Goal: Contribute content

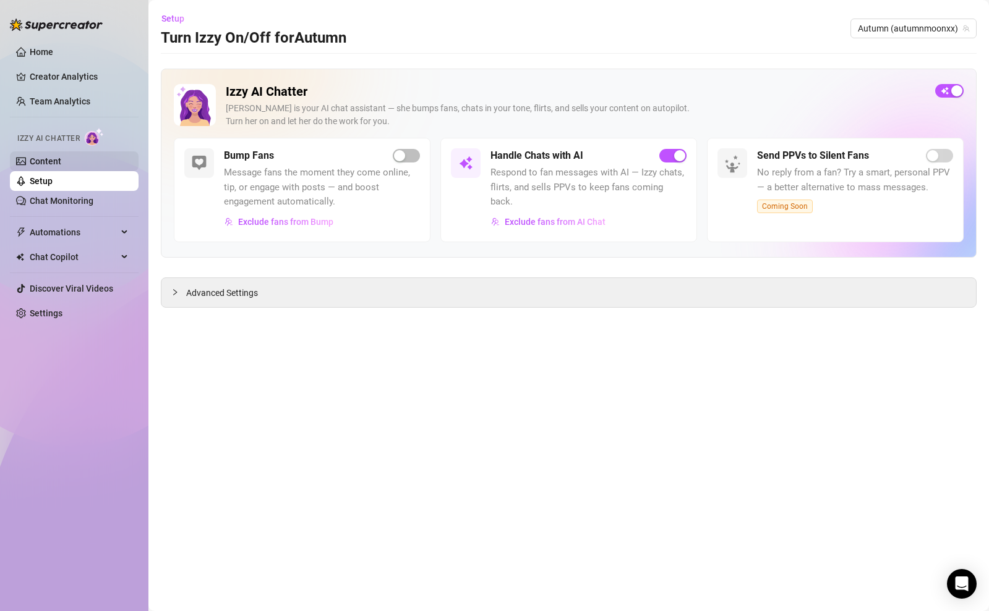
click at [61, 157] on link "Content" at bounding box center [46, 161] width 32 height 10
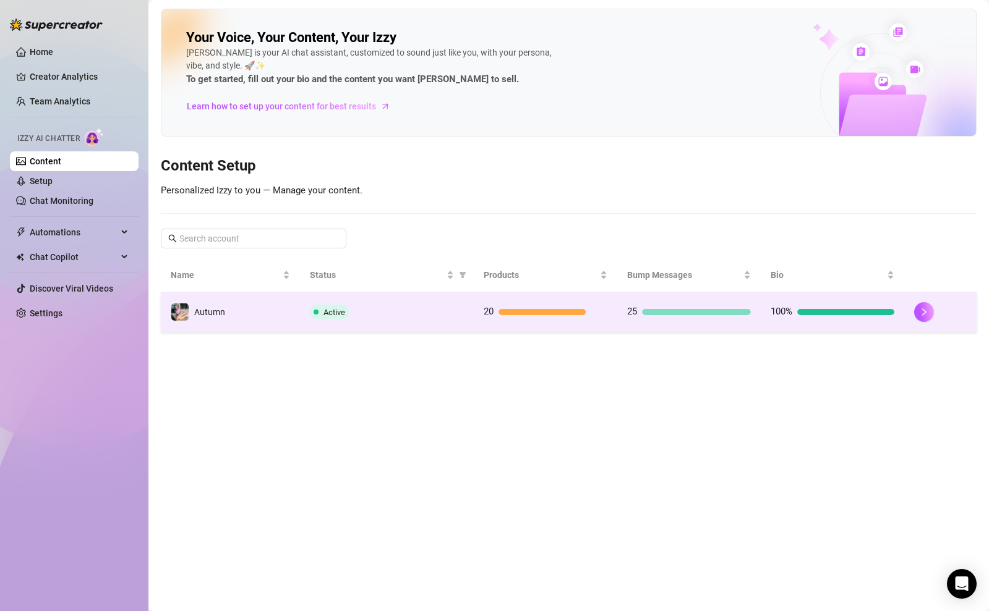
click at [937, 317] on div at bounding box center [940, 312] width 53 height 20
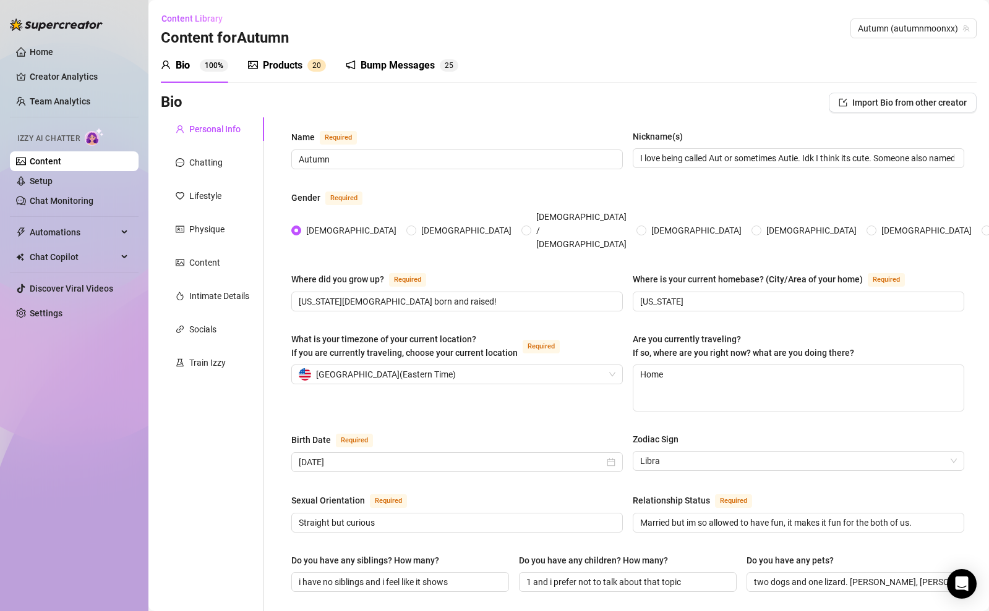
click at [304, 67] on div "Products 2 0" at bounding box center [287, 65] width 78 height 15
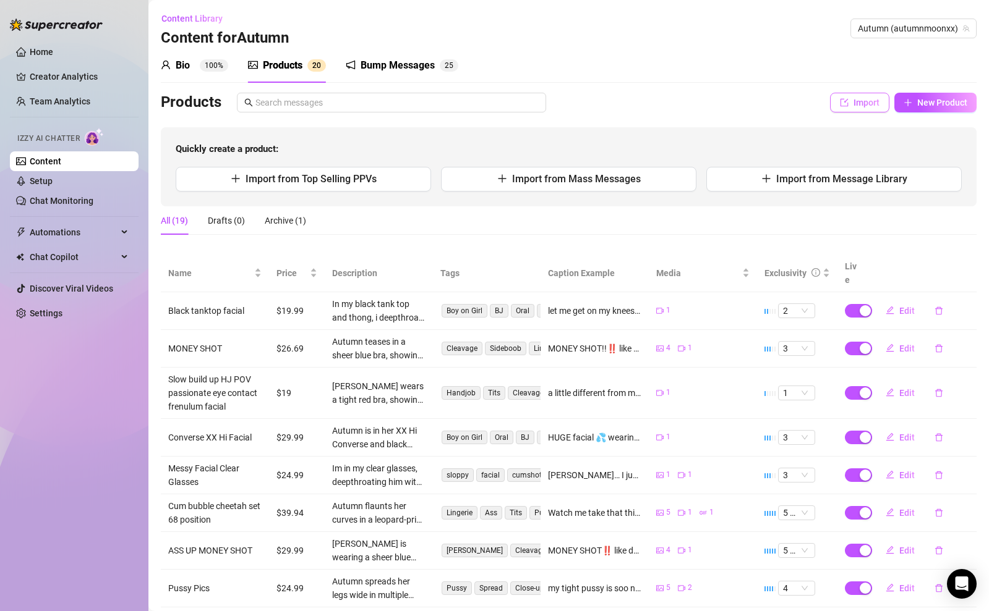
click at [853, 104] on span "Import" at bounding box center [866, 103] width 26 height 10
type textarea "Type your message here..."
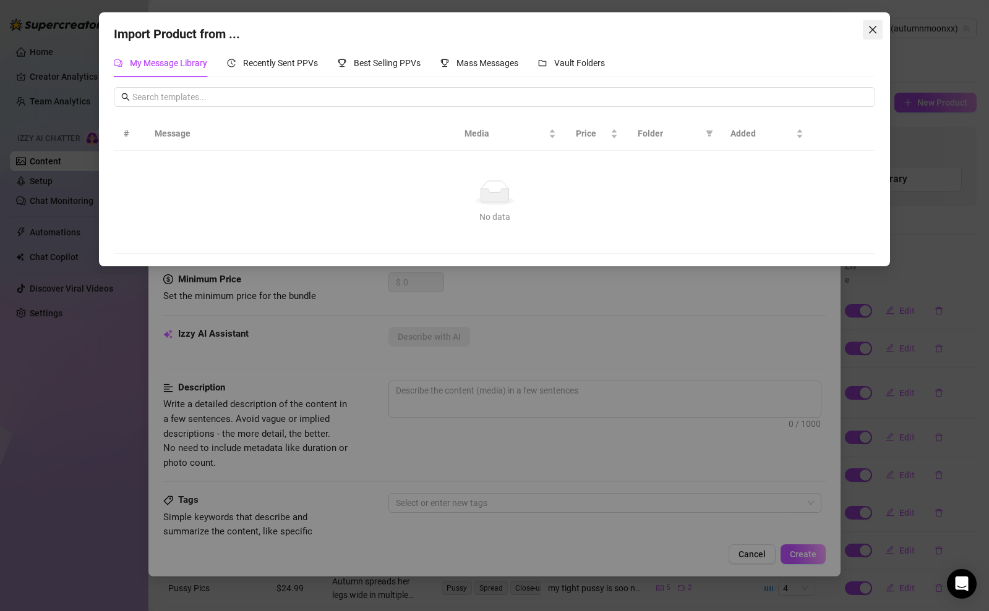
click at [868, 32] on icon "close" at bounding box center [872, 30] width 10 height 10
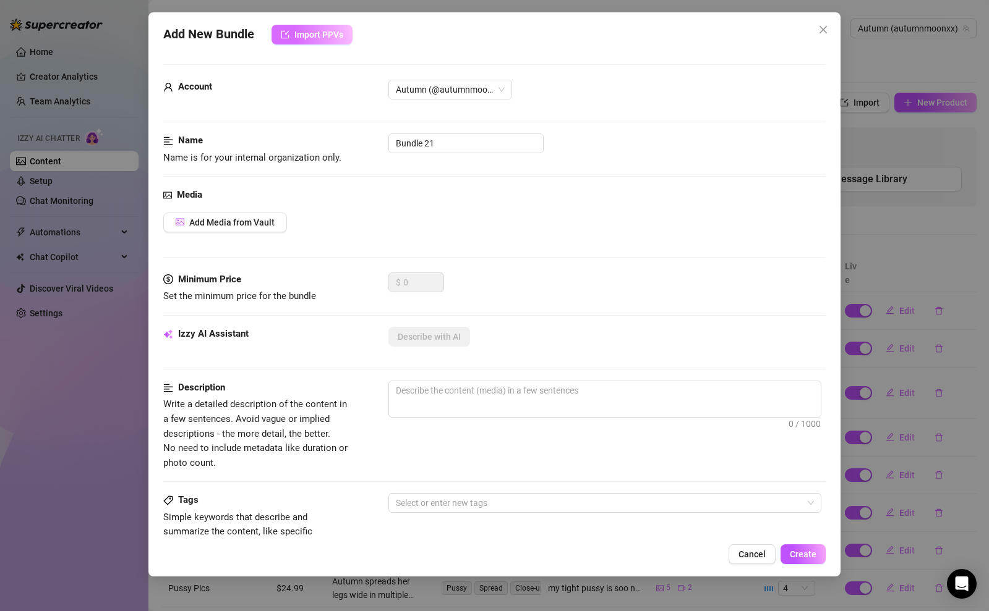
click at [322, 34] on span "Import PPVs" at bounding box center [318, 35] width 49 height 10
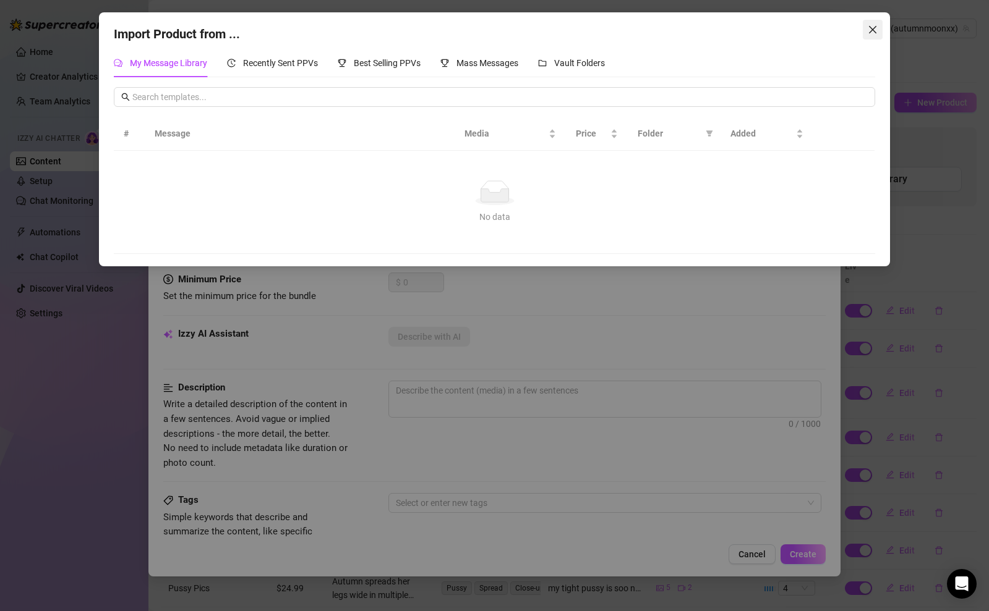
click at [869, 34] on icon "close" at bounding box center [872, 30] width 10 height 10
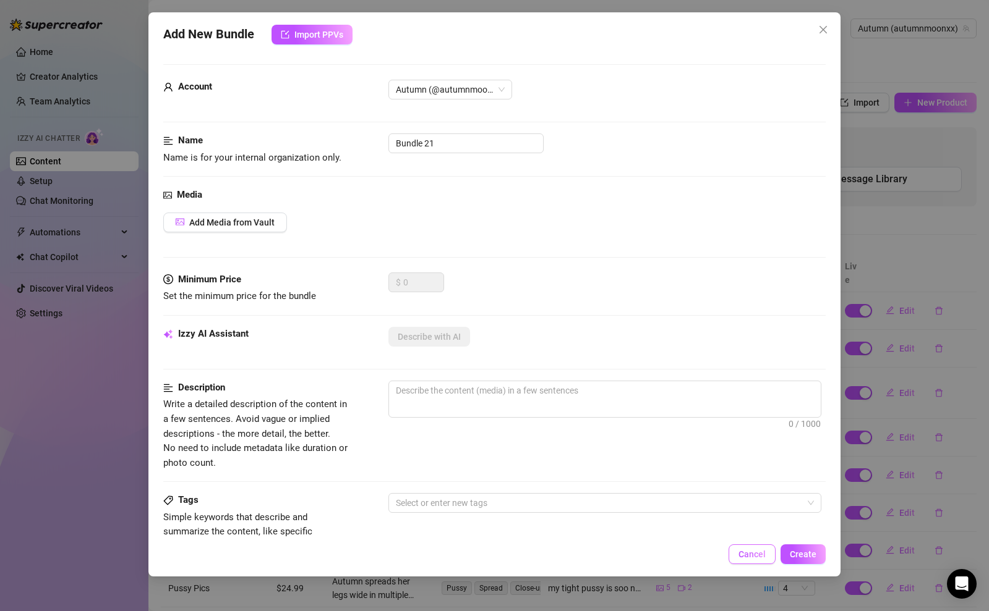
click at [757, 560] on button "Cancel" at bounding box center [751, 555] width 47 height 20
